Goal: Information Seeking & Learning: Learn about a topic

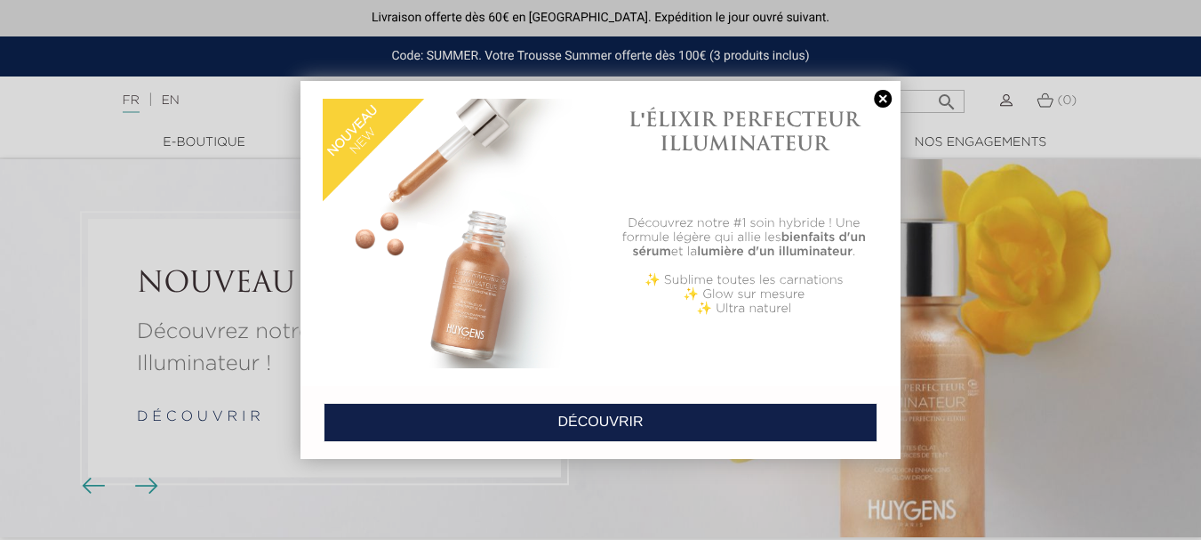
click at [881, 100] on link at bounding box center [882, 99] width 25 height 19
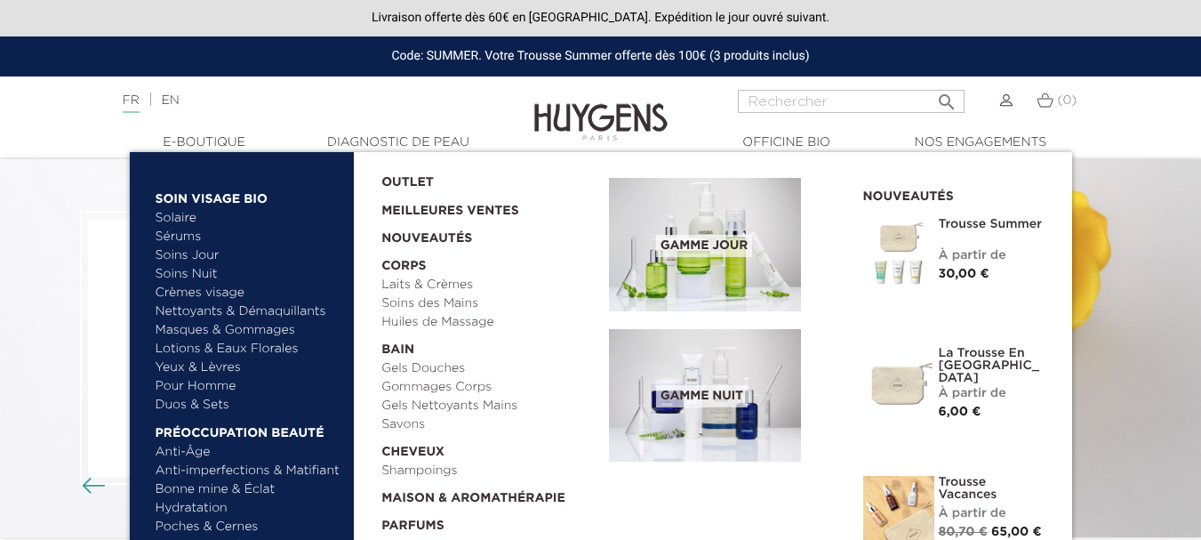
click at [185, 219] on link "Solaire" at bounding box center [249, 218] width 186 height 19
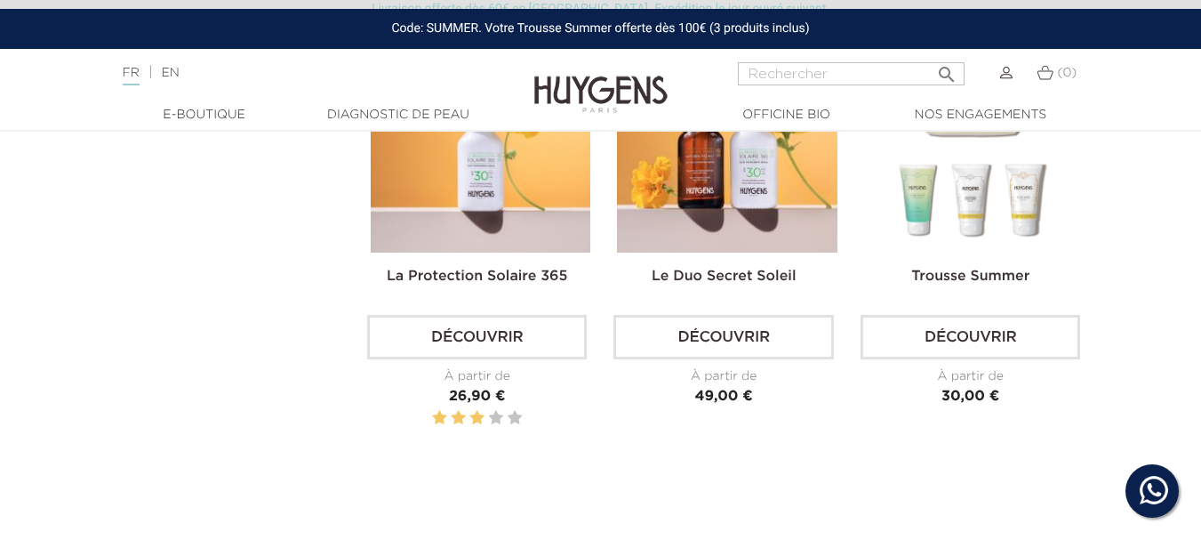
scroll to position [457, 0]
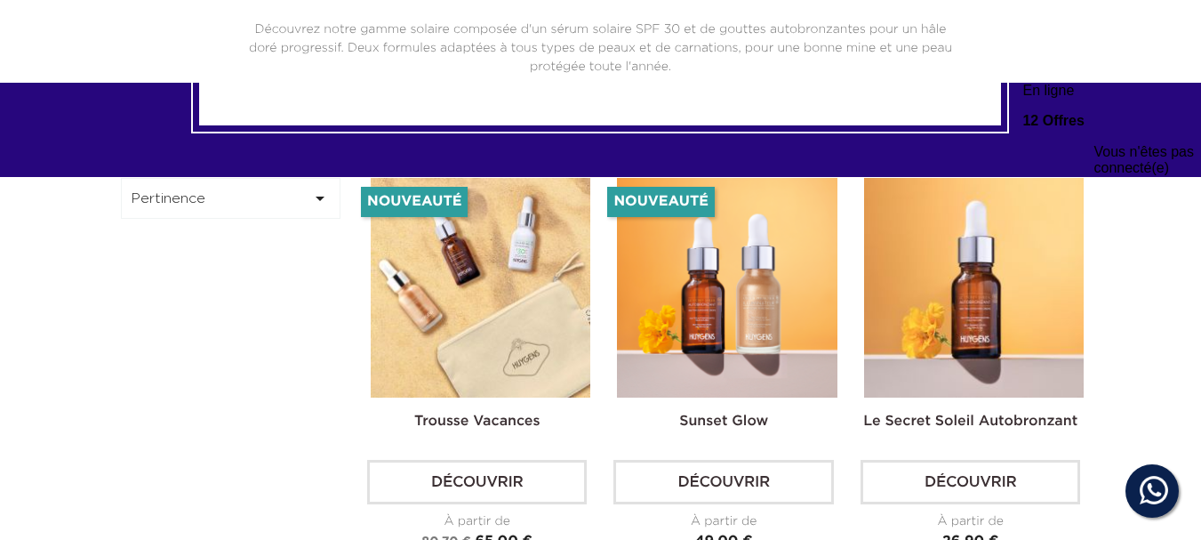
drag, startPoint x: 1211, startPoint y: 46, endPoint x: 1160, endPoint y: -108, distance: 162.2
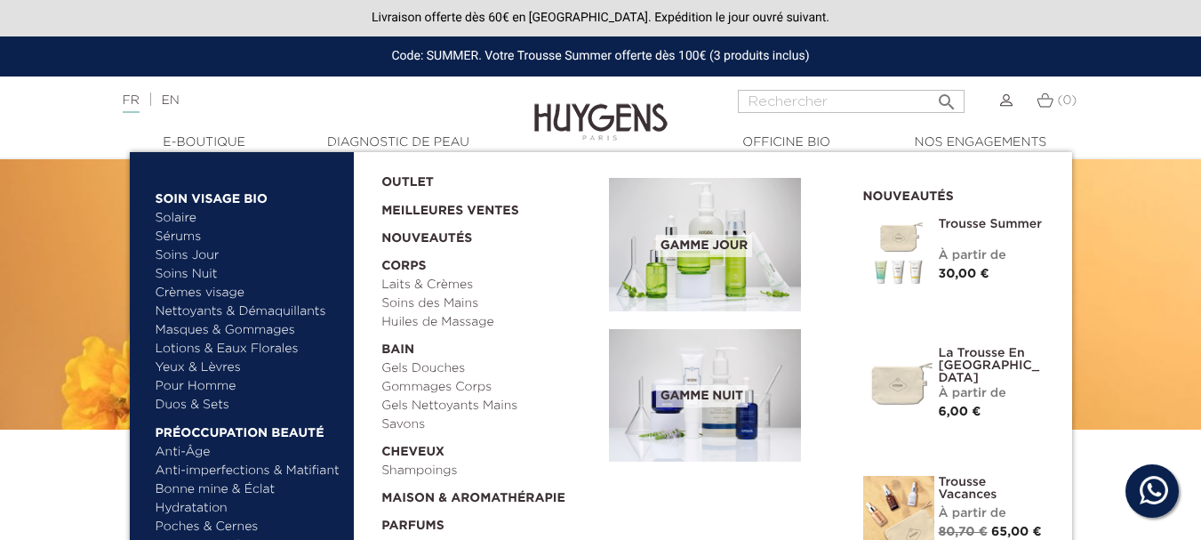
click at [218, 328] on link "Masques & Gommages" at bounding box center [249, 330] width 186 height 19
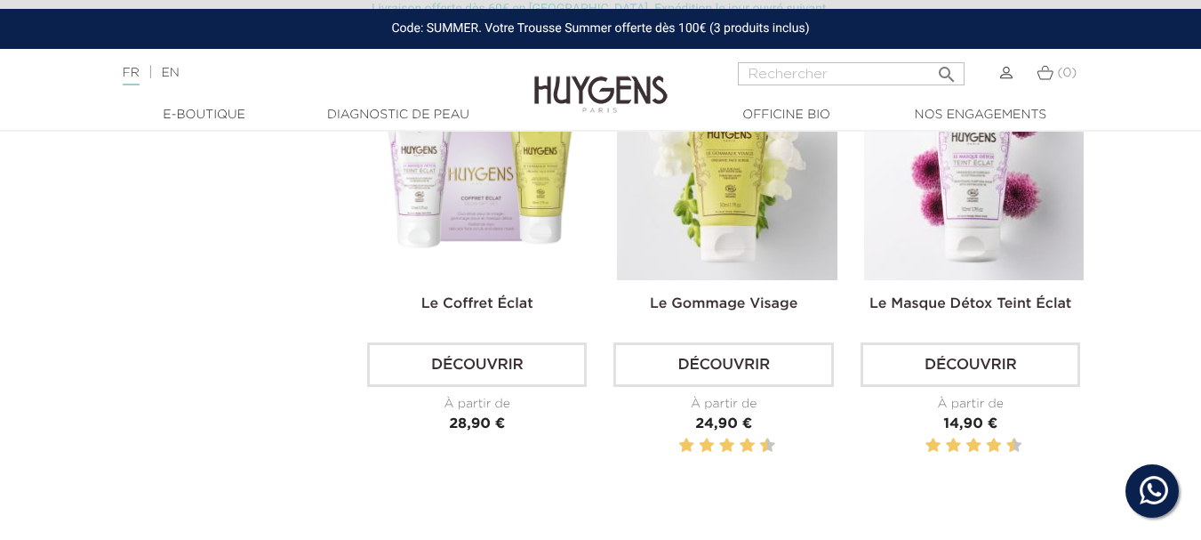
scroll to position [536, 0]
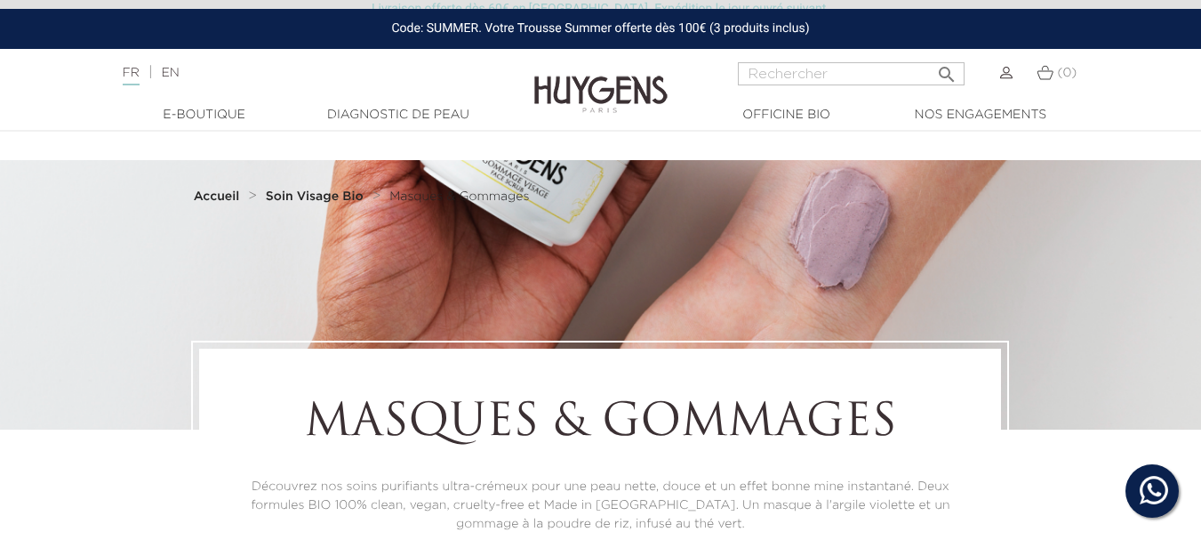
scroll to position [54, 0]
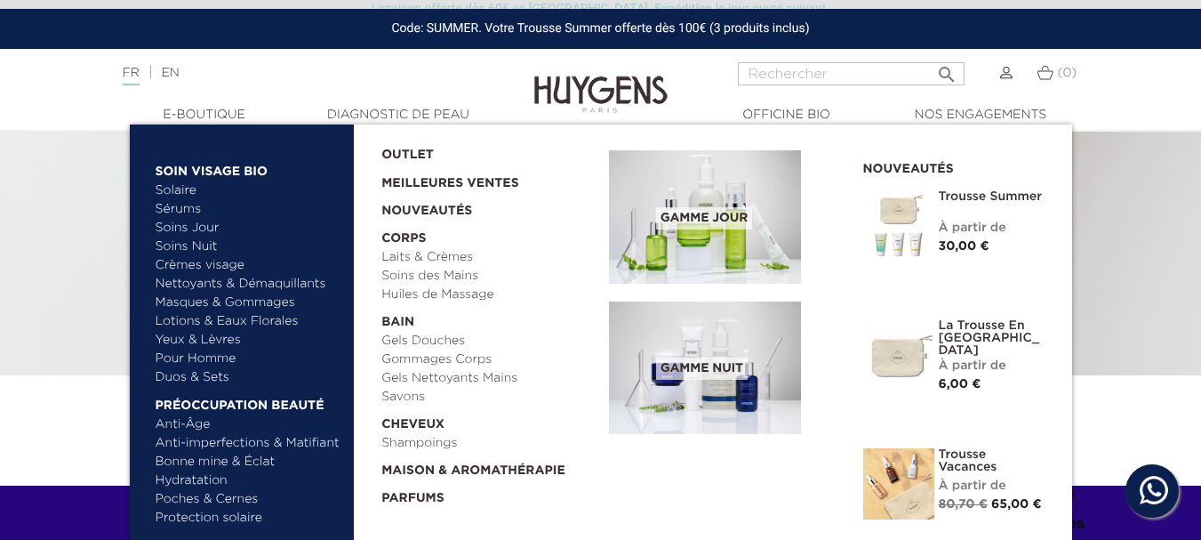
click at [188, 458] on link "Bonne mine & Éclat" at bounding box center [249, 461] width 186 height 19
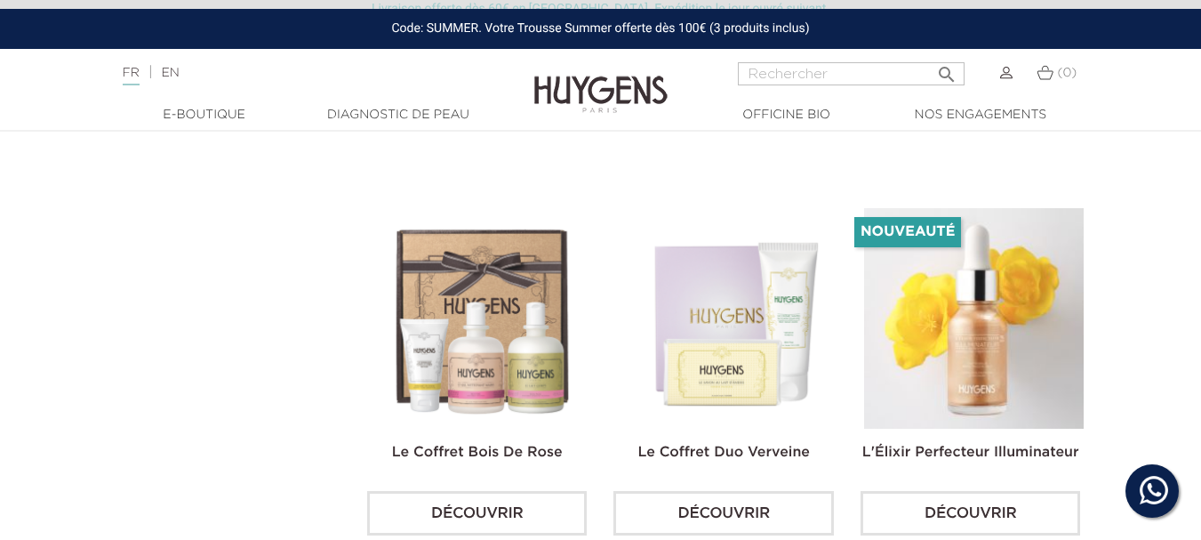
scroll to position [2349, 0]
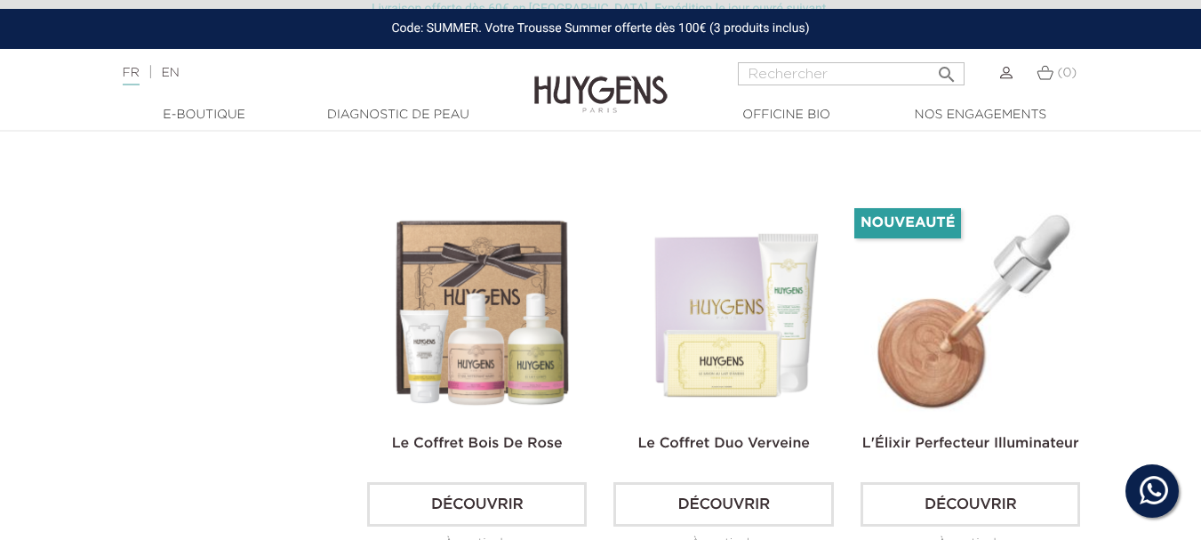
click at [1012, 294] on img at bounding box center [974, 309] width 220 height 220
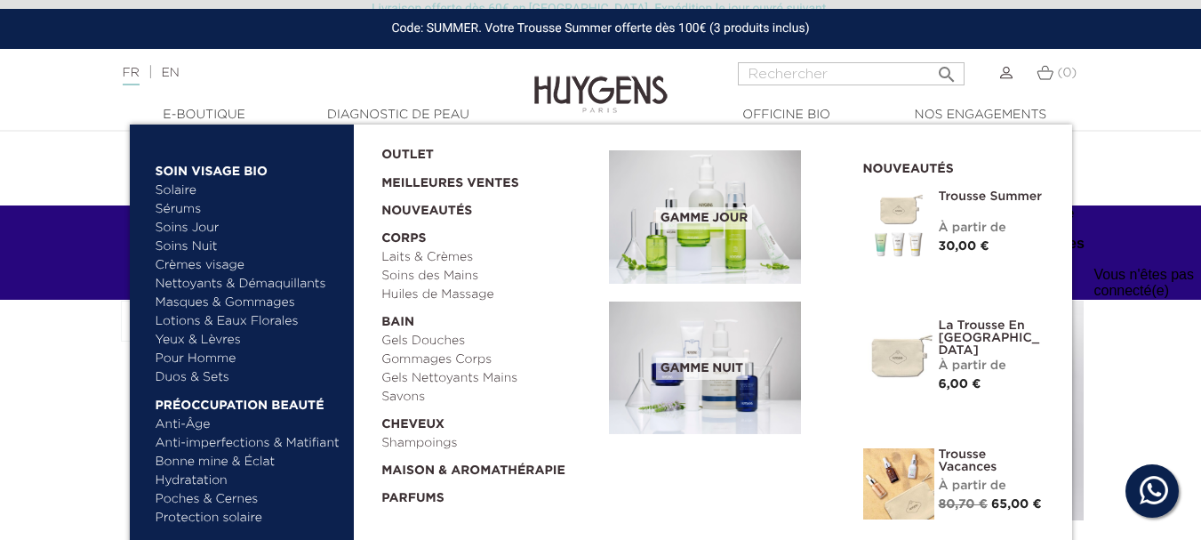
scroll to position [273, 0]
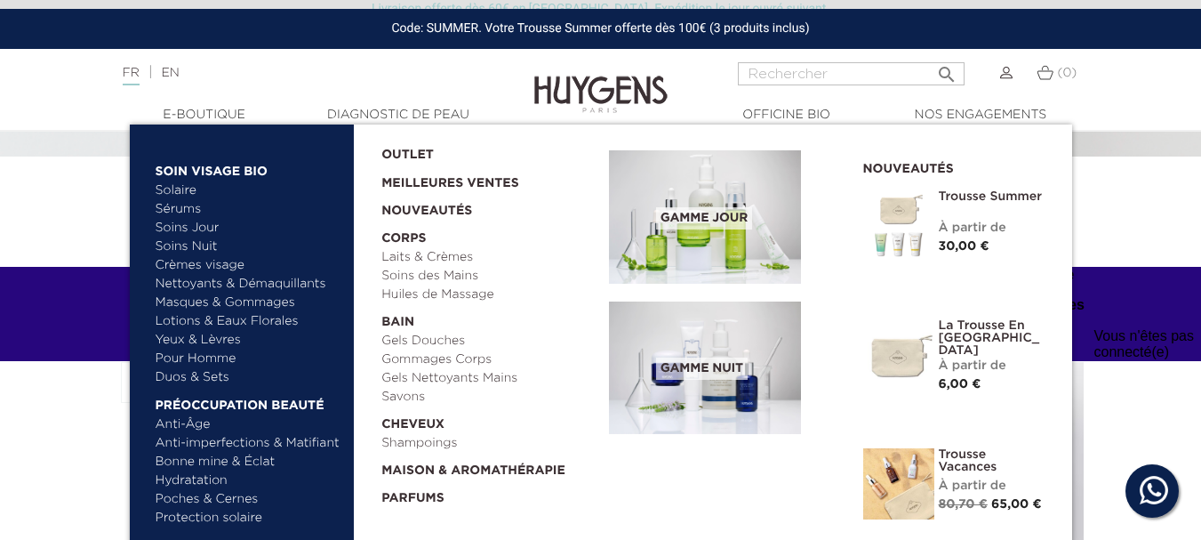
click at [181, 418] on link "Anti-Âge" at bounding box center [249, 424] width 186 height 19
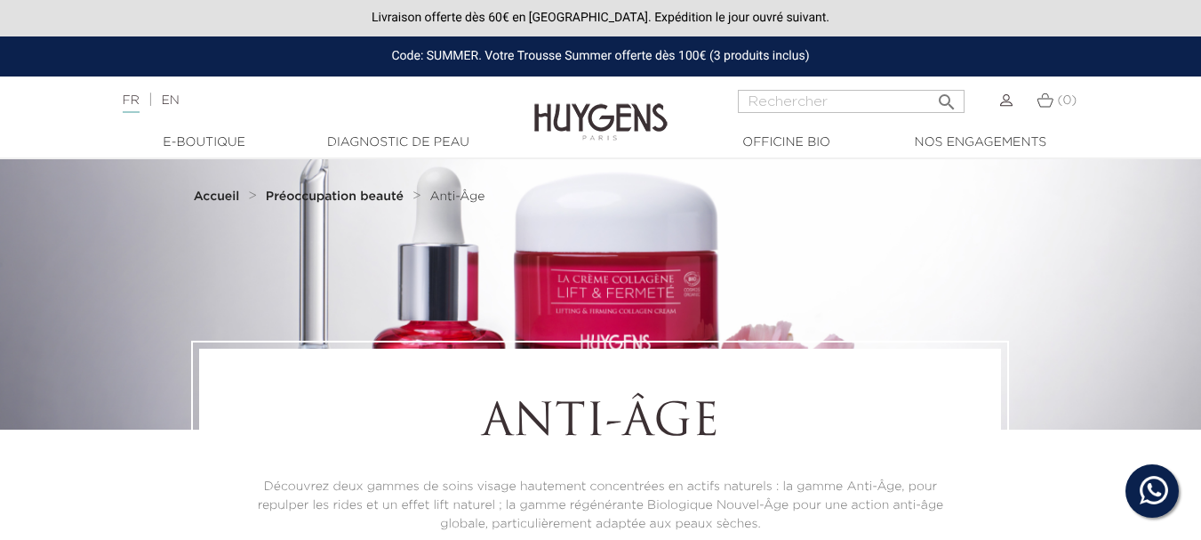
drag, startPoint x: 0, startPoint y: 0, endPoint x: 514, endPoint y: 100, distance: 523.5
click at [1200, 0] on html "Bonjour! Cliquez ci-dessous pour échanger avec nous sur WhatsApp. Nos experts à…" at bounding box center [600, 270] width 1201 height 540
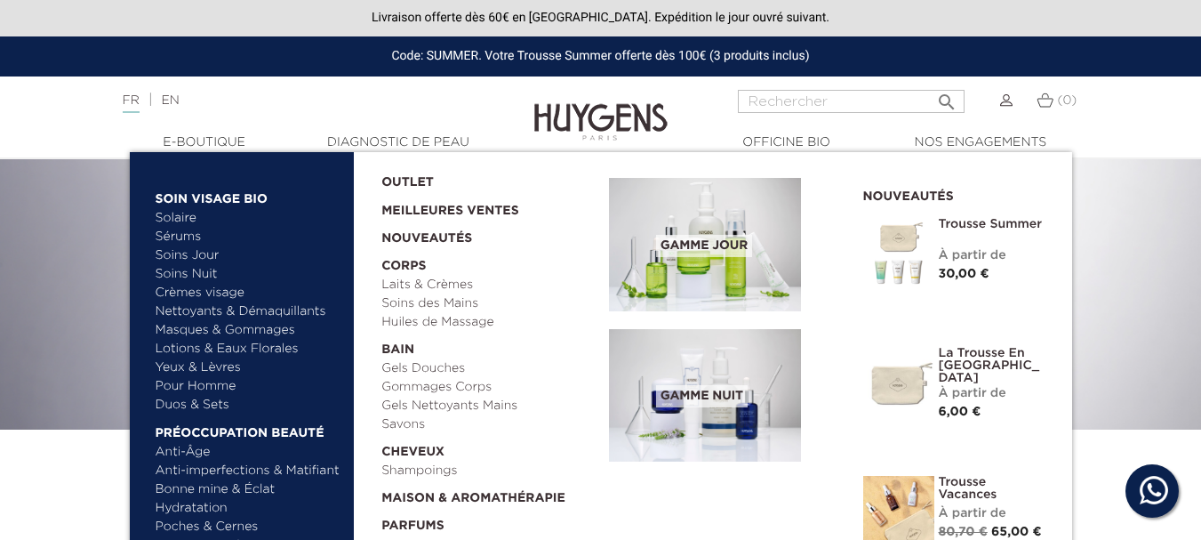
click at [184, 212] on link "Solaire" at bounding box center [249, 218] width 186 height 19
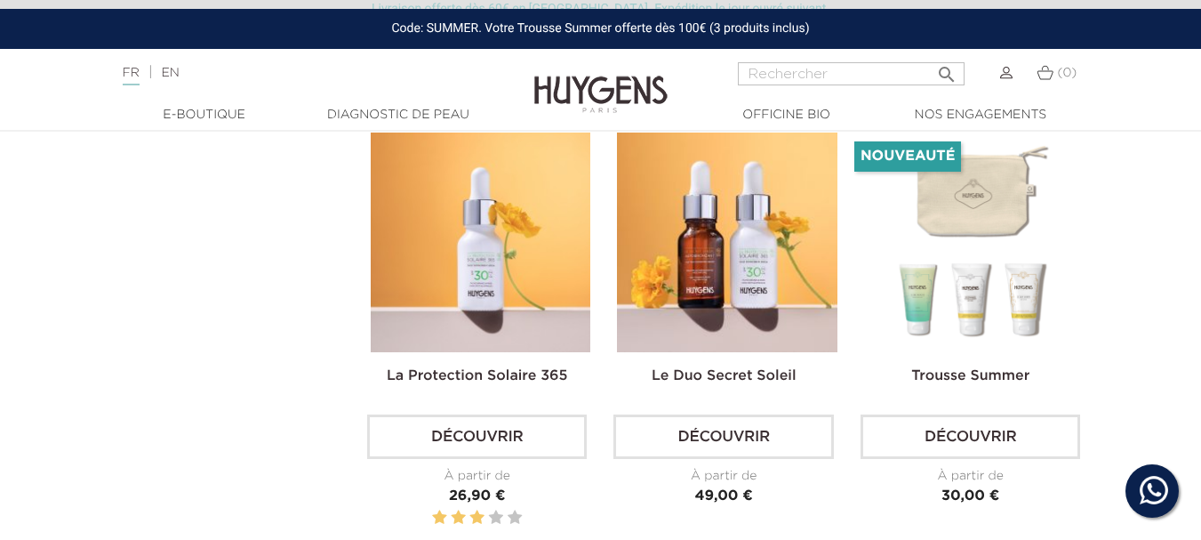
scroll to position [994, 0]
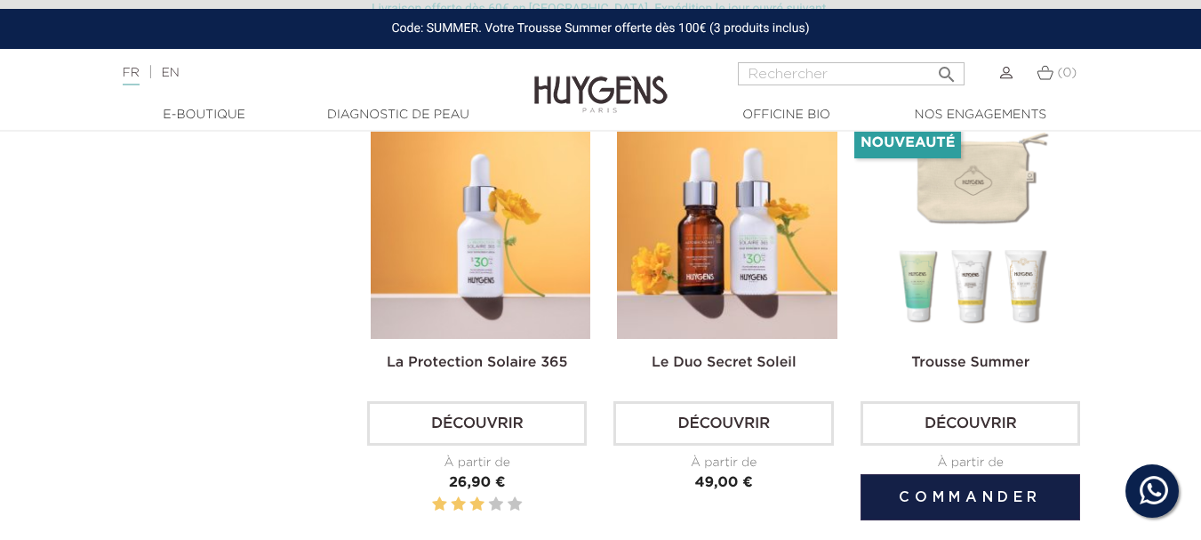
click at [961, 184] on img at bounding box center [974, 229] width 220 height 220
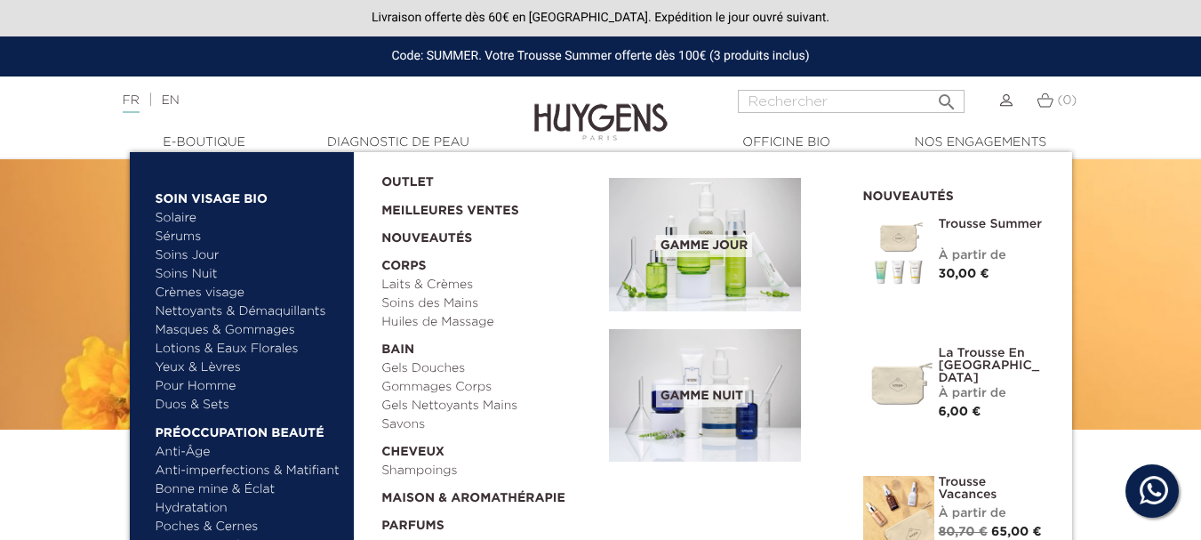
click at [185, 404] on link "Duos & Sets" at bounding box center [249, 405] width 186 height 19
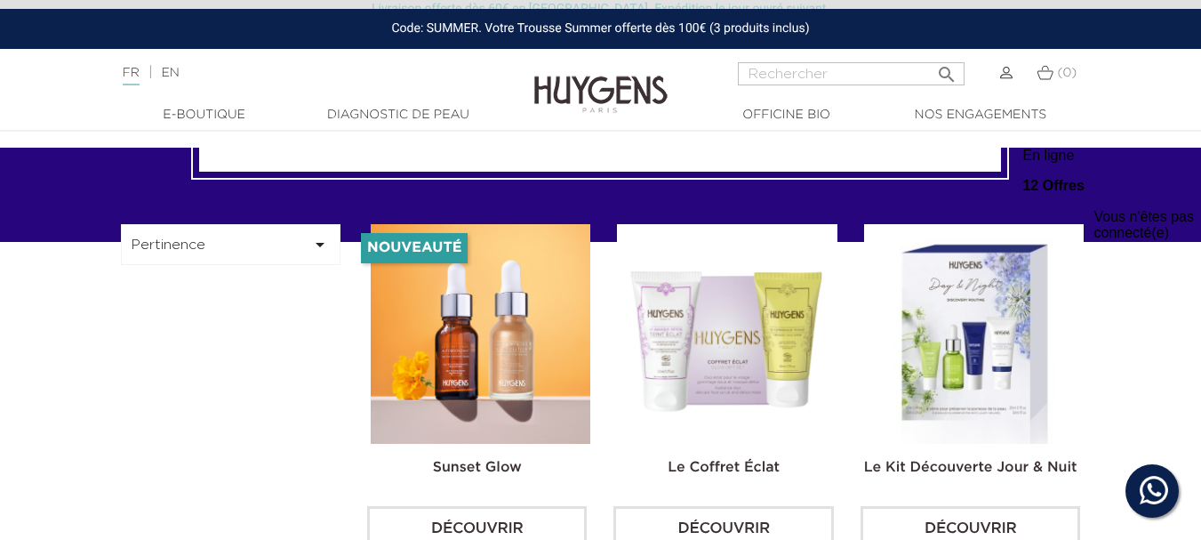
scroll to position [482, 0]
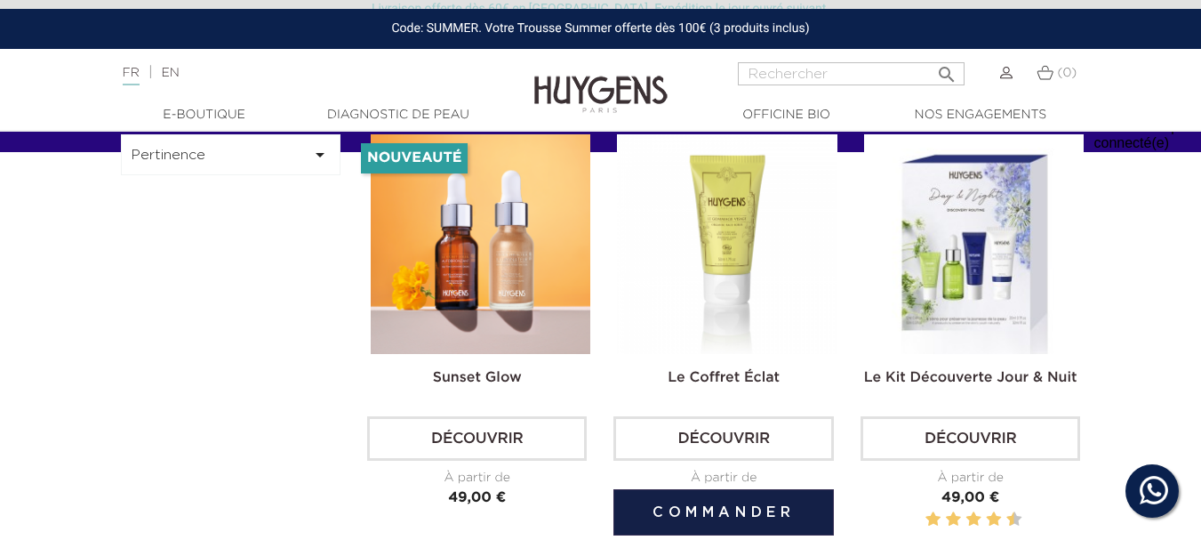
click at [735, 242] on img at bounding box center [727, 244] width 220 height 220
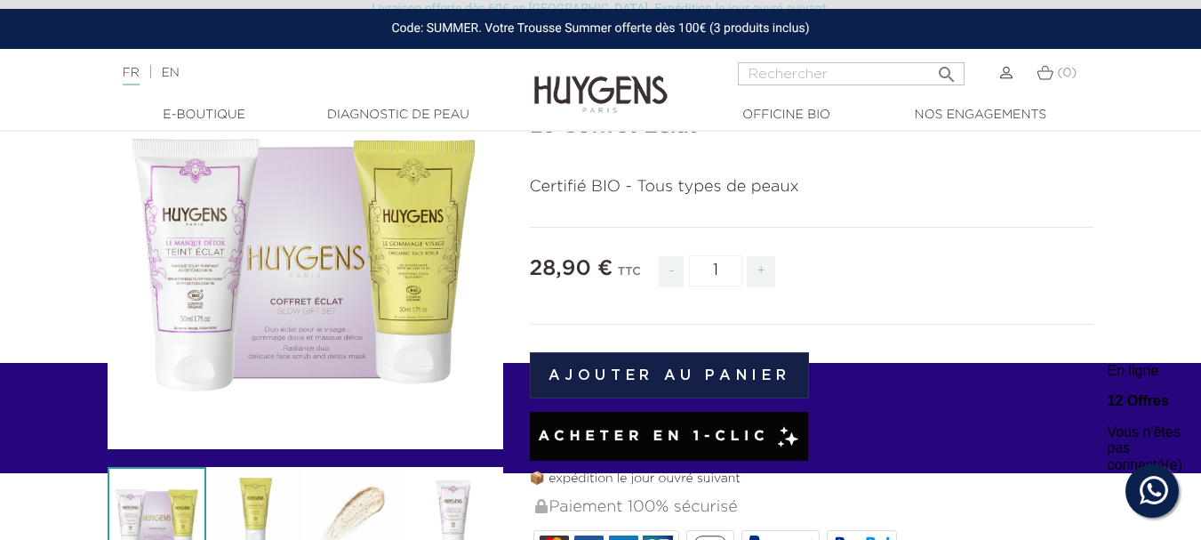
scroll to position [170, 0]
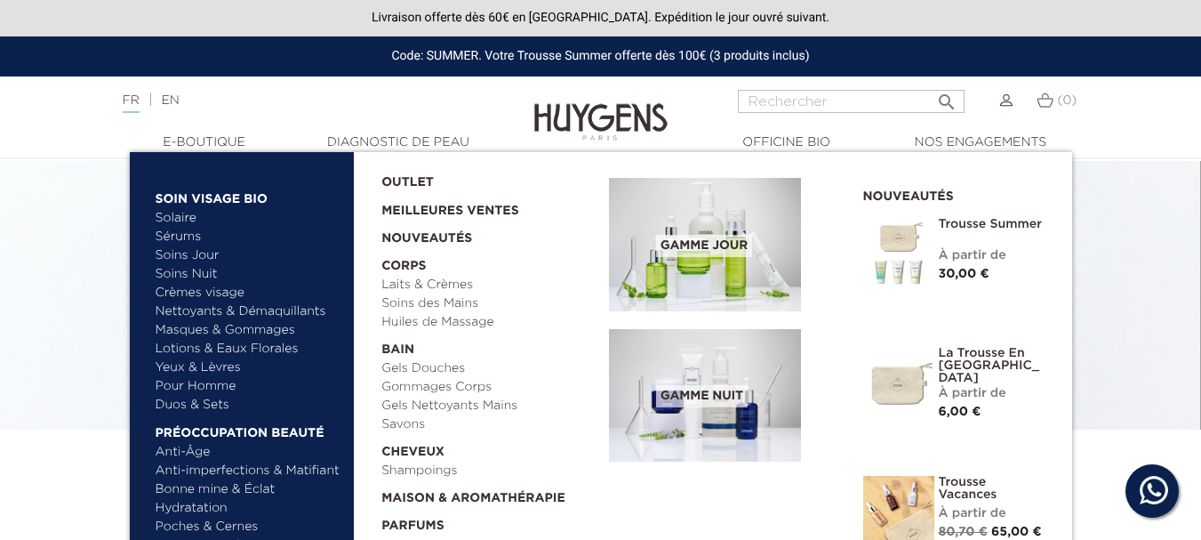
click at [194, 271] on link "Soins Nuit" at bounding box center [241, 274] width 170 height 19
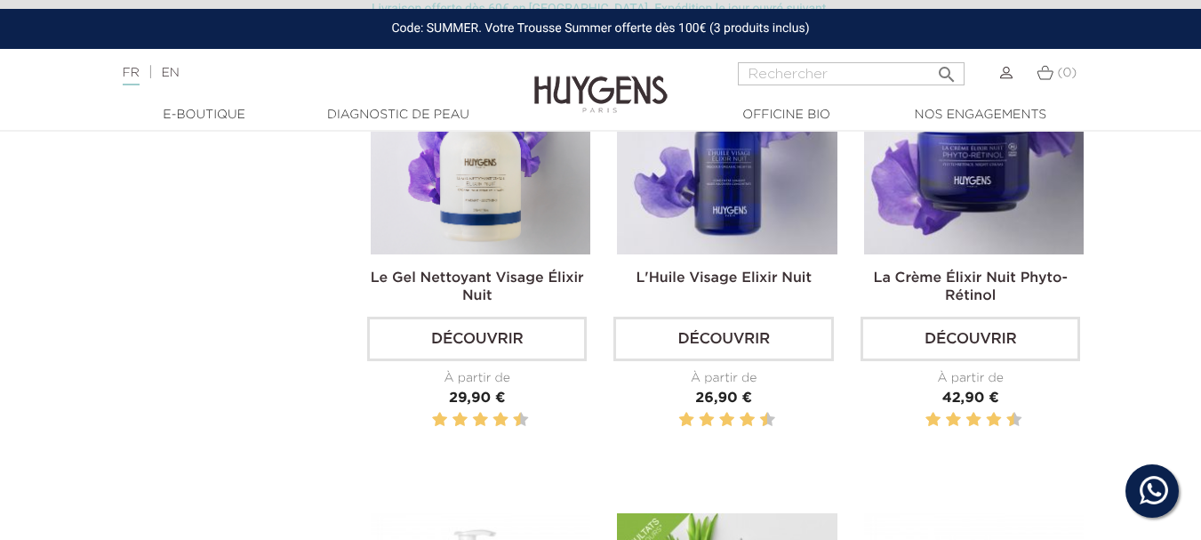
scroll to position [614, 0]
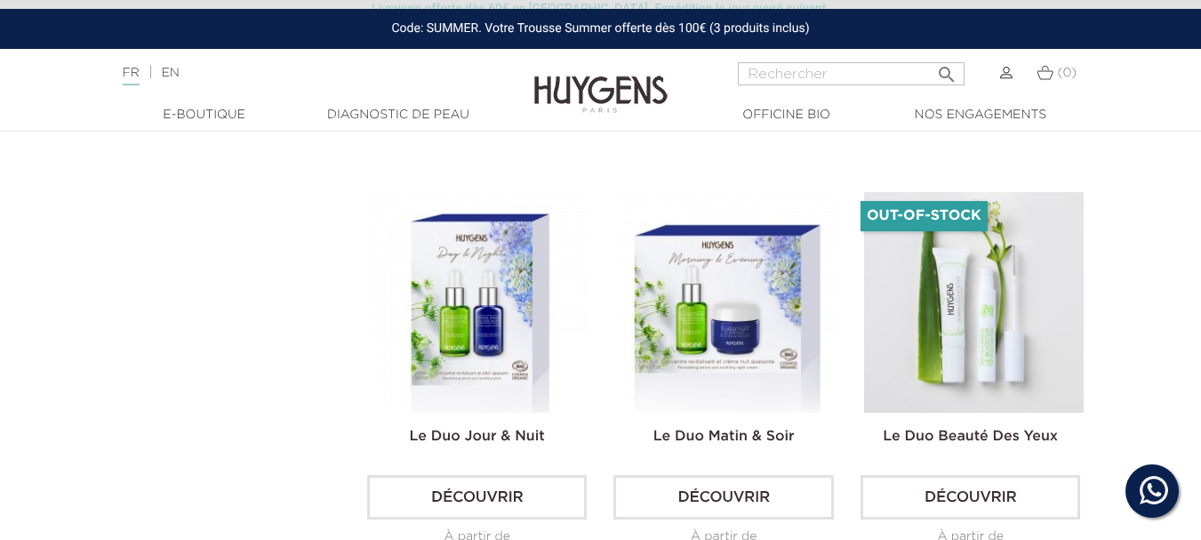
drag, startPoint x: 0, startPoint y: 0, endPoint x: 1209, endPoint y: 215, distance: 1227.8
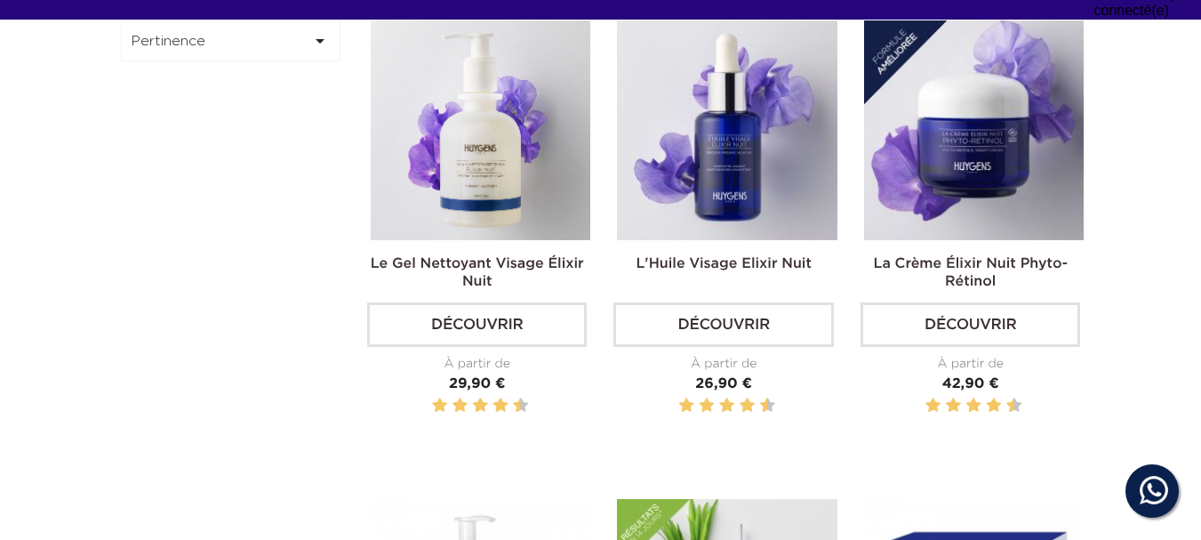
scroll to position [0, 0]
